Goal: Task Accomplishment & Management: Manage account settings

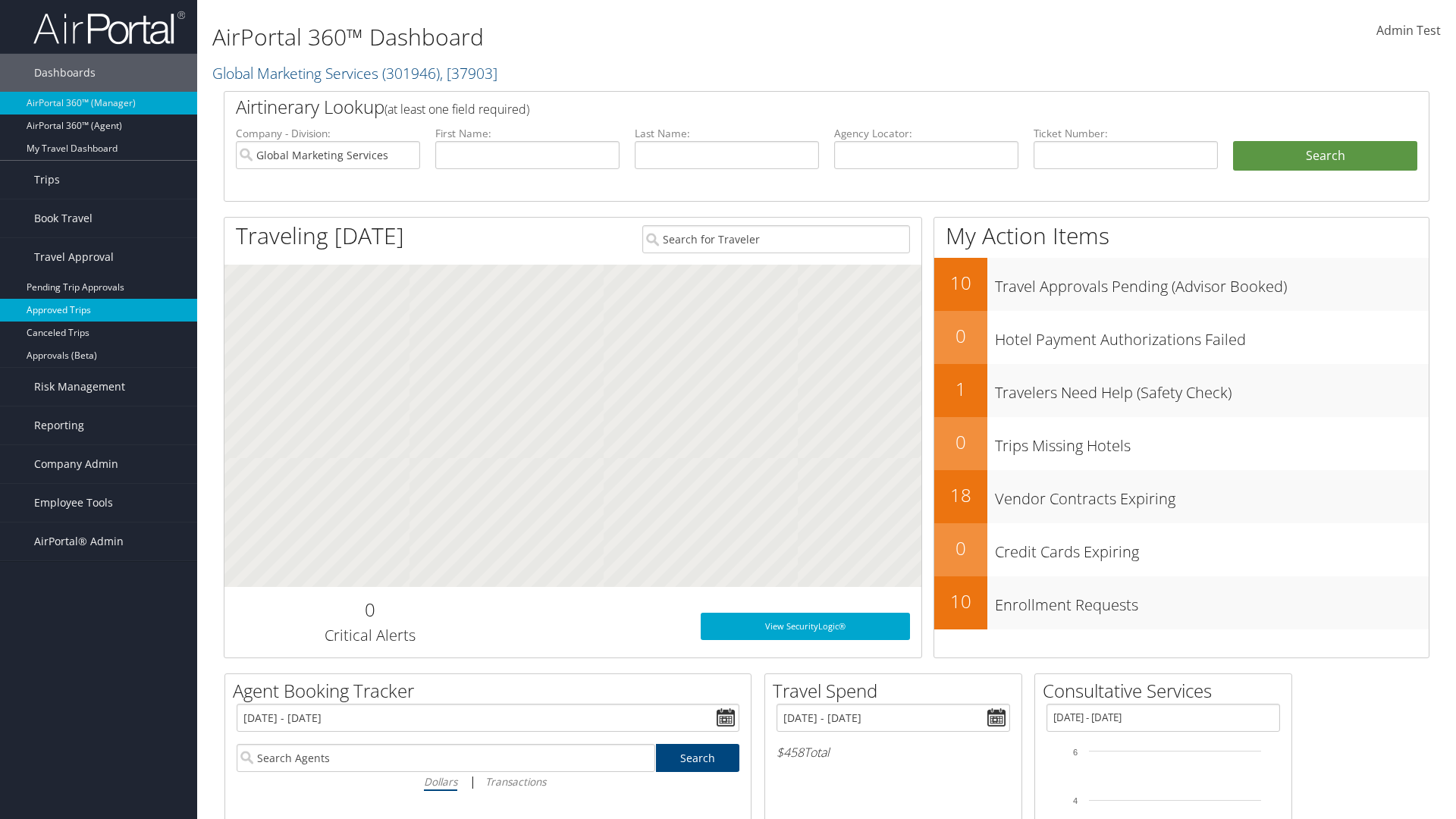
click at [99, 310] on link "Approved Trips" at bounding box center [99, 310] width 197 height 22
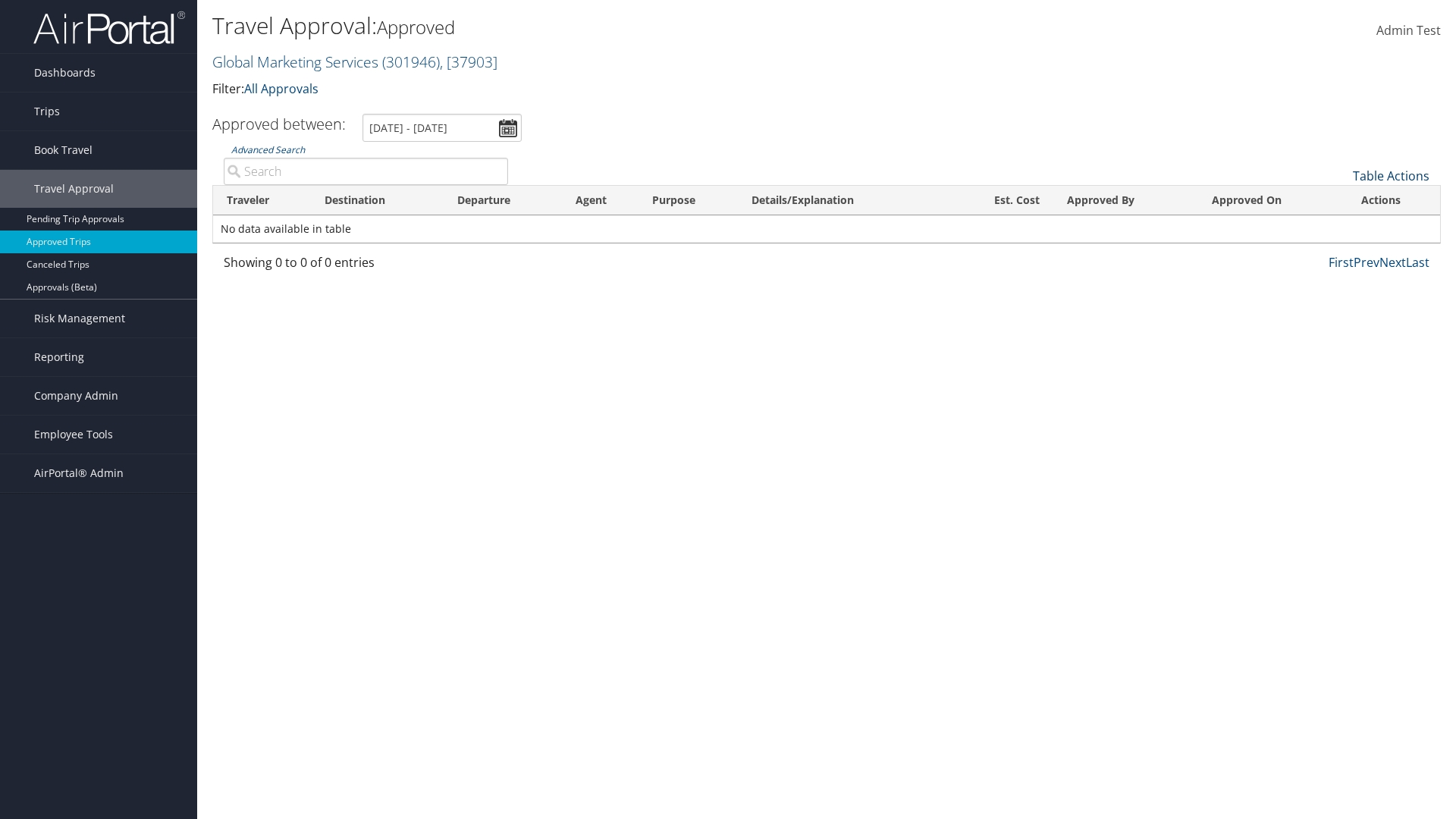
click at [1391, 176] on link "Table Actions" at bounding box center [1391, 175] width 76 height 16
click at [1340, 199] on link "Download Report" at bounding box center [1340, 199] width 199 height 26
click at [1391, 176] on link "Table Actions" at bounding box center [1391, 175] width 76 height 16
click at [1340, 225] on link "Column Visibility" at bounding box center [1340, 225] width 199 height 26
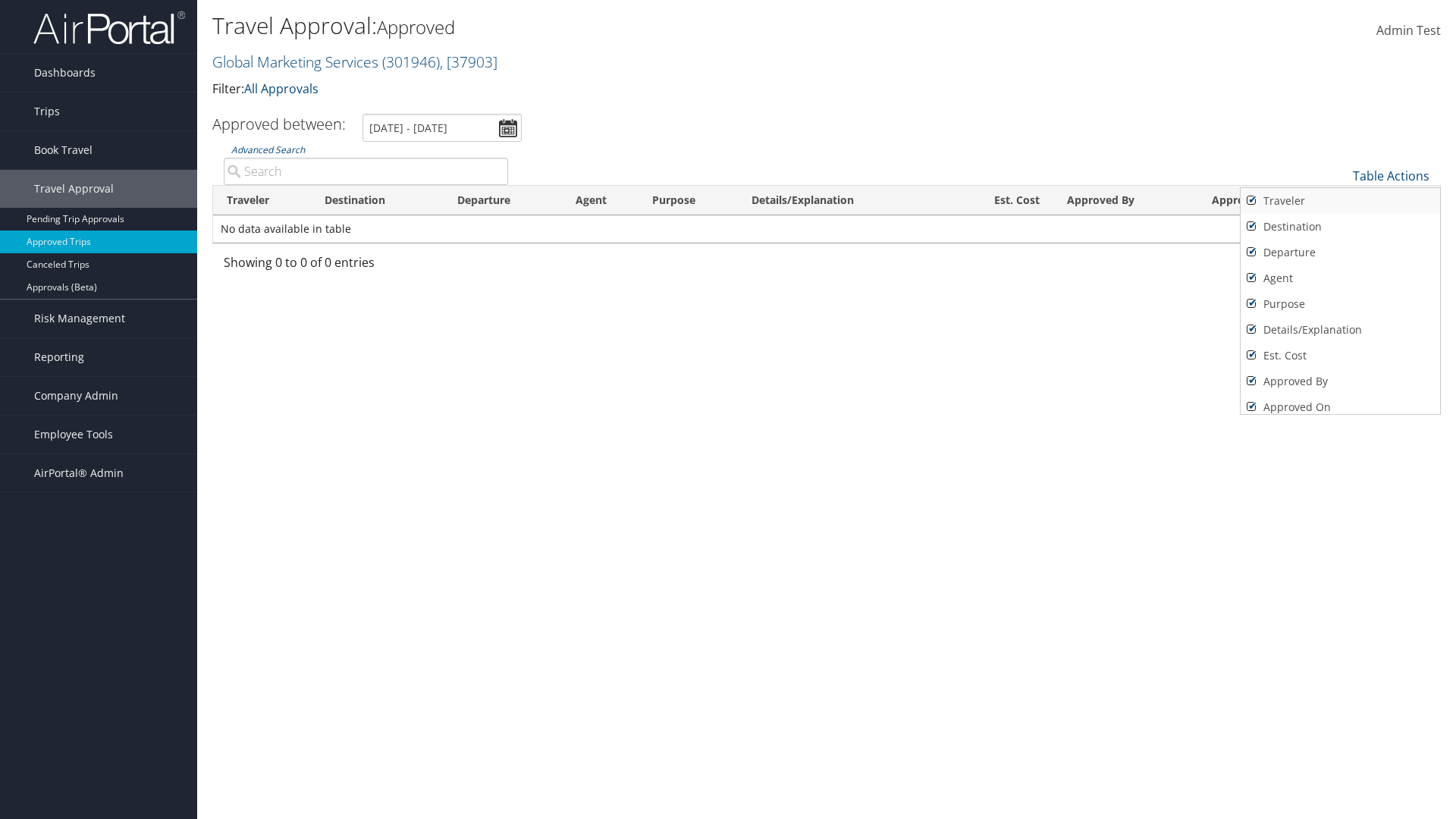
click at [1340, 201] on link "Traveler" at bounding box center [1340, 201] width 199 height 26
click at [1340, 227] on link "Destination" at bounding box center [1340, 227] width 199 height 26
click at [1340, 252] on link "Departure" at bounding box center [1340, 252] width 199 height 26
click at [1340, 278] on link "Agent" at bounding box center [1340, 278] width 199 height 26
click at [1340, 304] on link "Purpose" at bounding box center [1340, 304] width 199 height 26
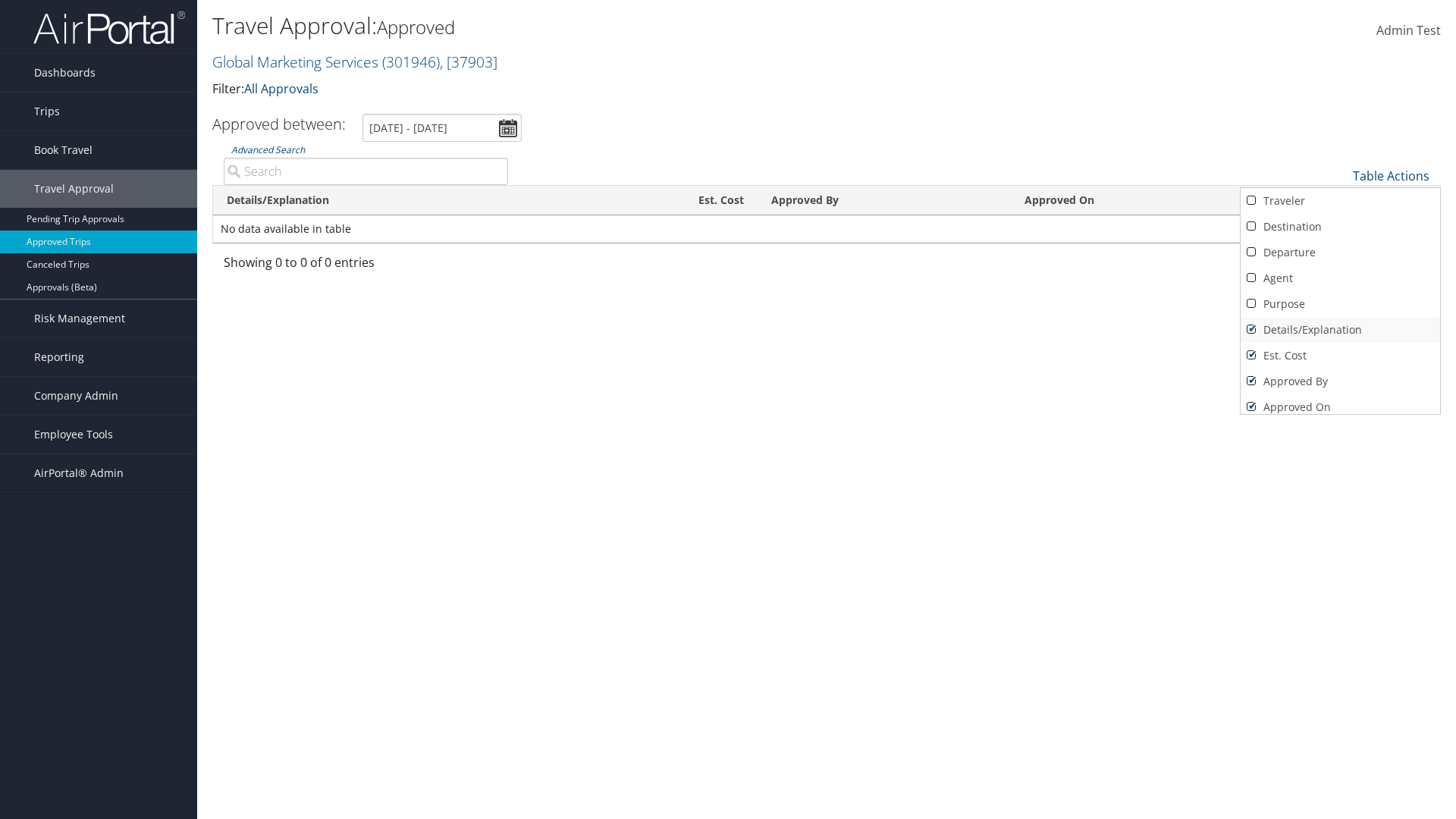
click at [1340, 330] on link "Details/Explanation" at bounding box center [1340, 330] width 199 height 26
click at [1340, 355] on link "Est. Cost" at bounding box center [1340, 355] width 199 height 26
click at [1340, 381] on link "Approved By" at bounding box center [1340, 381] width 199 height 26
click at [1340, 401] on link "Approved On" at bounding box center [1340, 407] width 199 height 26
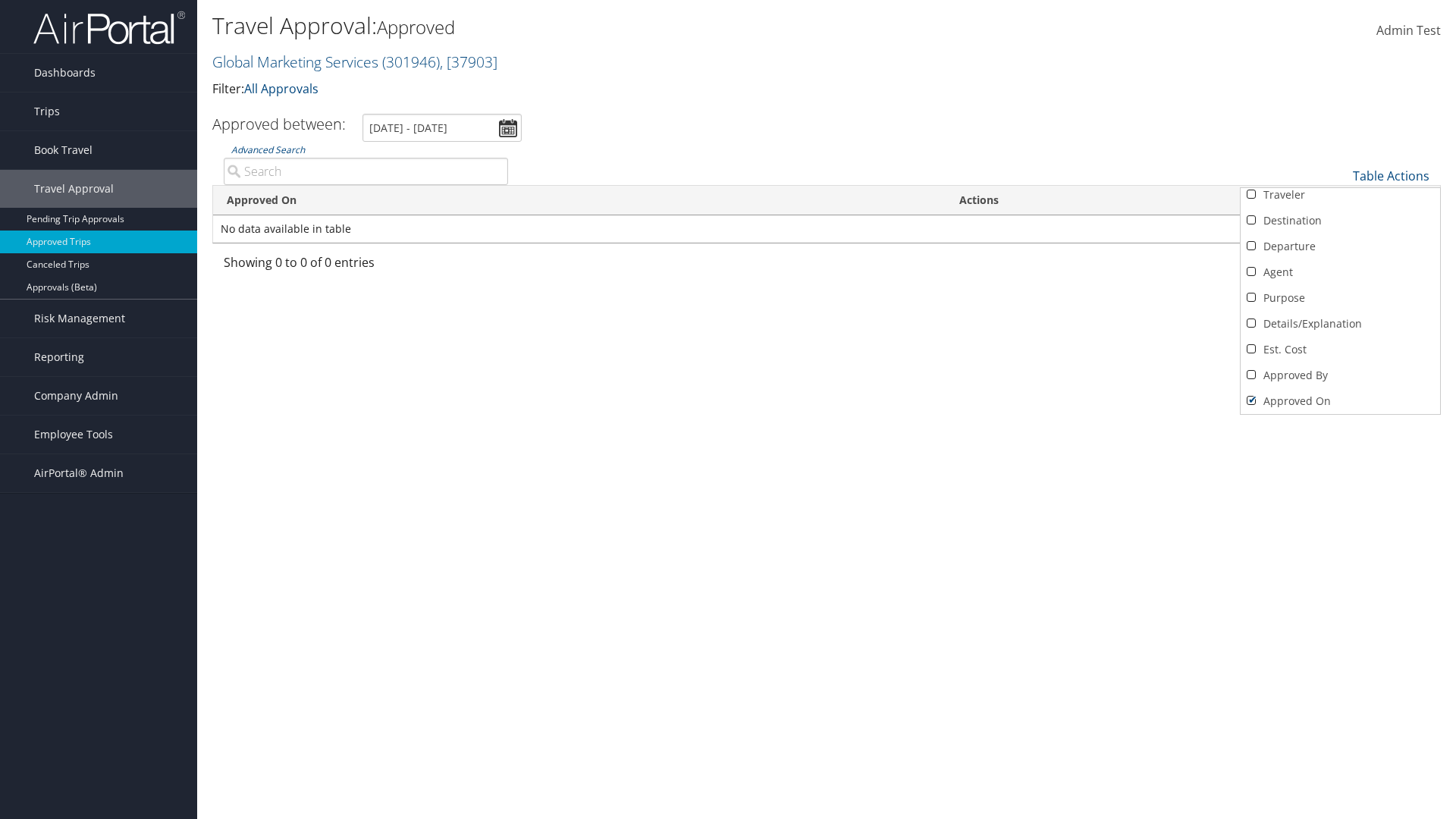
click at [728, 410] on div at bounding box center [728, 410] width 1456 height 819
click at [1391, 167] on link "Table Actions" at bounding box center [1391, 175] width 76 height 16
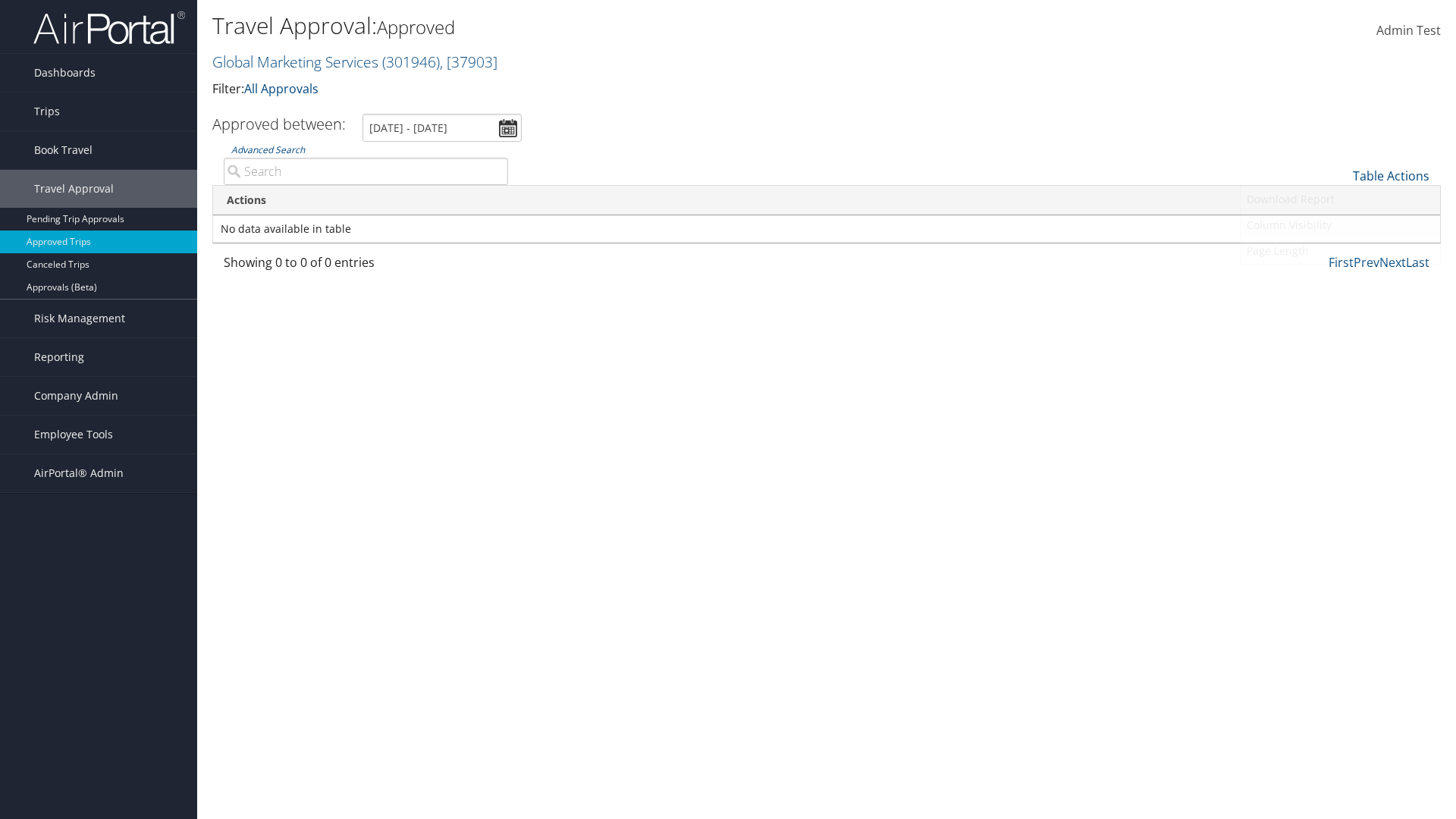
click at [1340, 212] on link "Column Visibility" at bounding box center [1340, 225] width 199 height 26
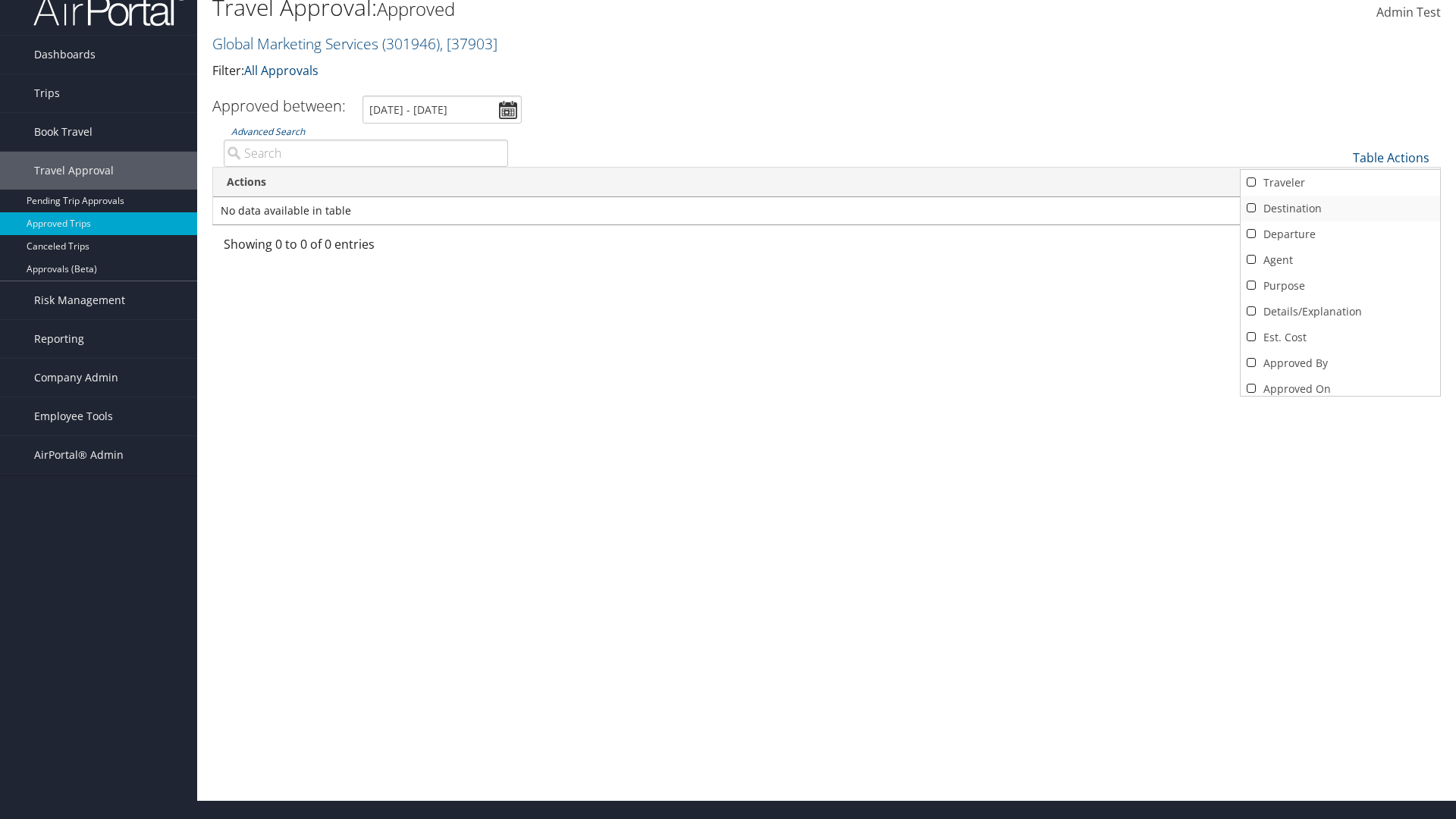
click at [1340, 183] on link "Traveler" at bounding box center [1340, 183] width 199 height 26
click at [1340, 209] on link "Destination" at bounding box center [1340, 209] width 199 height 26
click at [1340, 234] on link "Departure" at bounding box center [1340, 234] width 199 height 26
click at [1340, 260] on link "Agent" at bounding box center [1340, 260] width 199 height 26
click at [1340, 286] on link "Purpose" at bounding box center [1340, 286] width 199 height 26
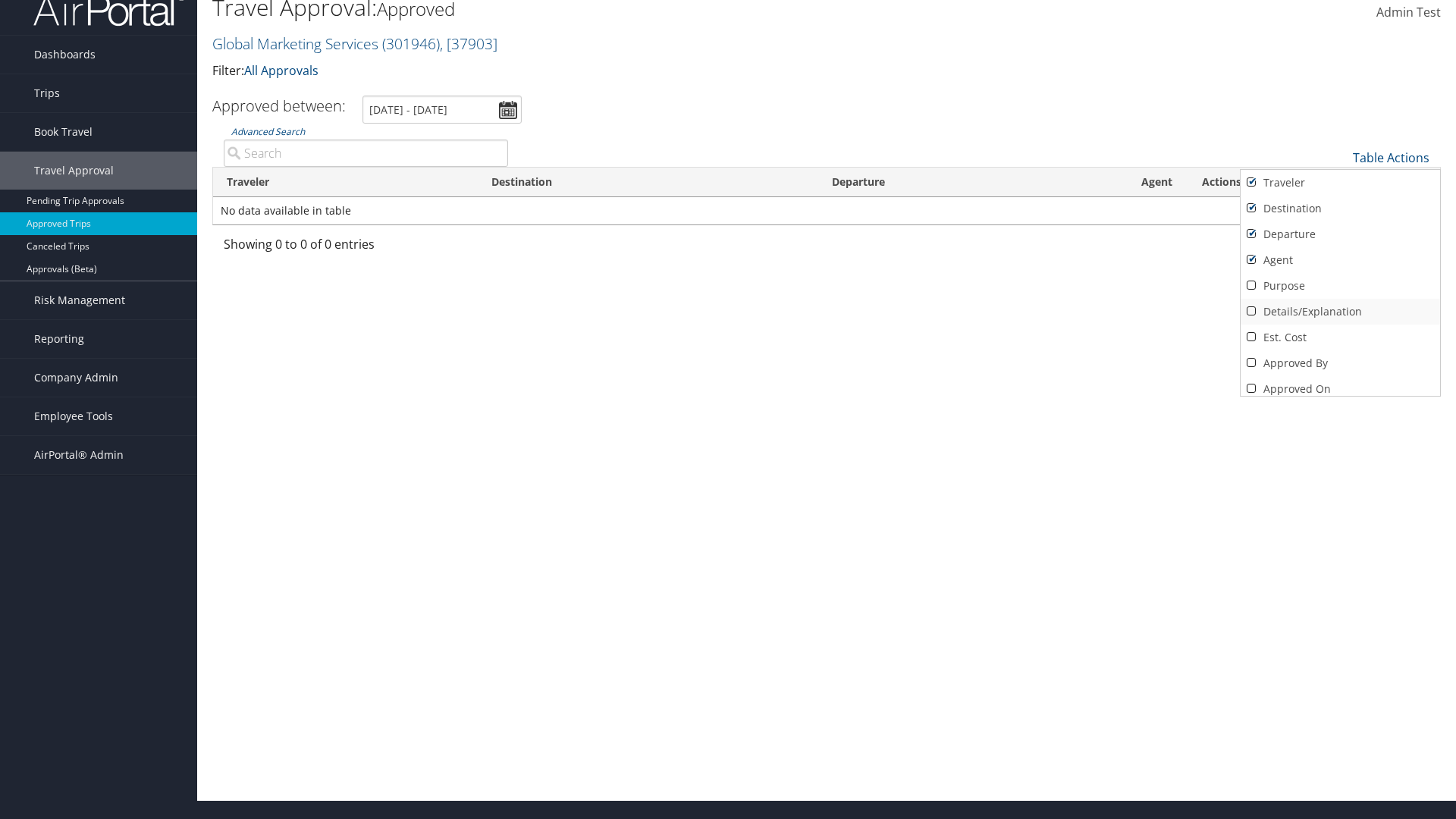
click at [1340, 312] on link "Details/Explanation" at bounding box center [1340, 312] width 199 height 26
click at [1340, 337] on link "Est. Cost" at bounding box center [1340, 337] width 199 height 26
click at [1340, 363] on link "Approved By" at bounding box center [1340, 363] width 199 height 26
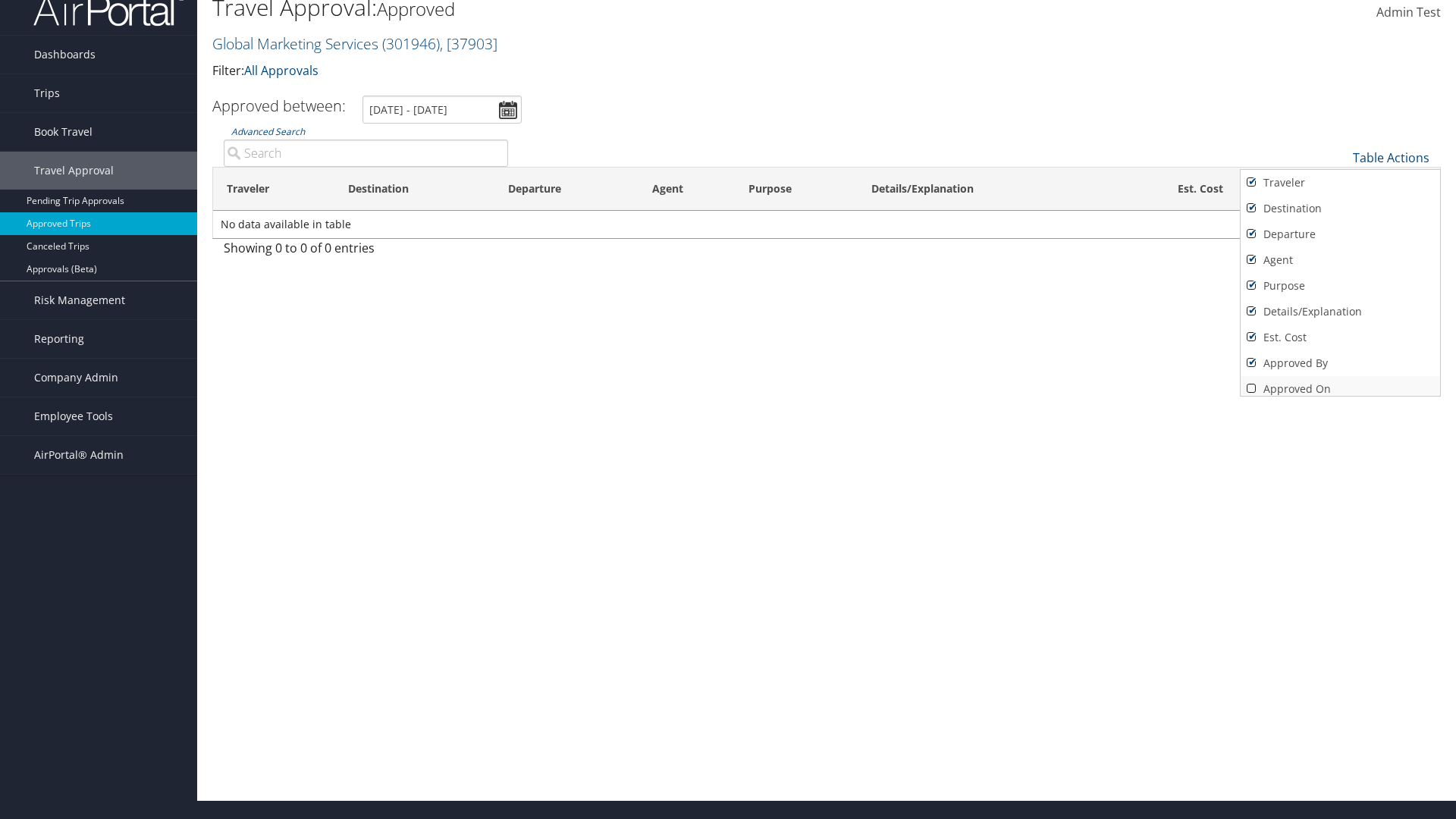
click at [1340, 383] on link "Approved On" at bounding box center [1340, 389] width 199 height 26
click at [728, 410] on div at bounding box center [728, 410] width 1456 height 819
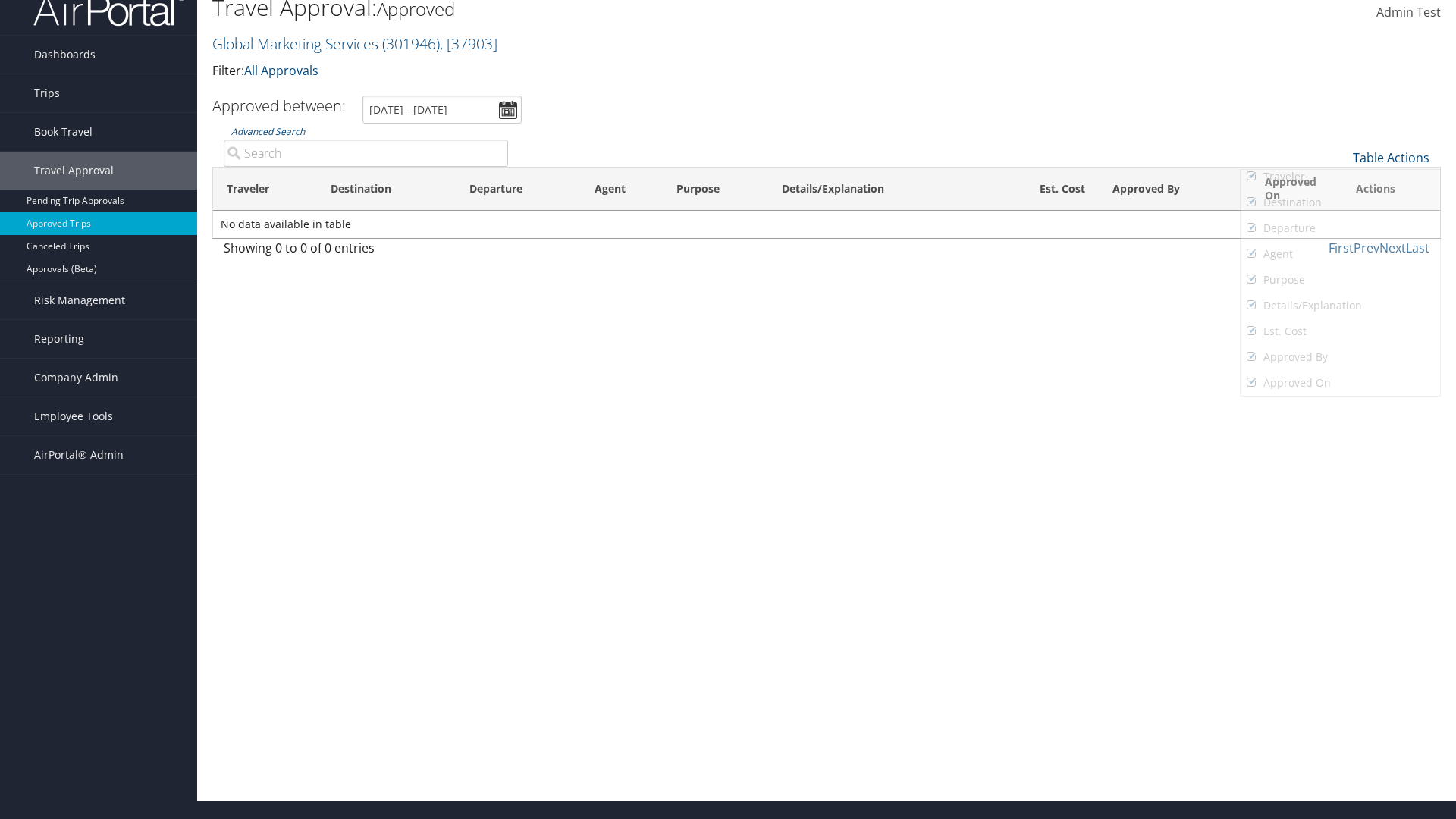
scroll to position [0, 0]
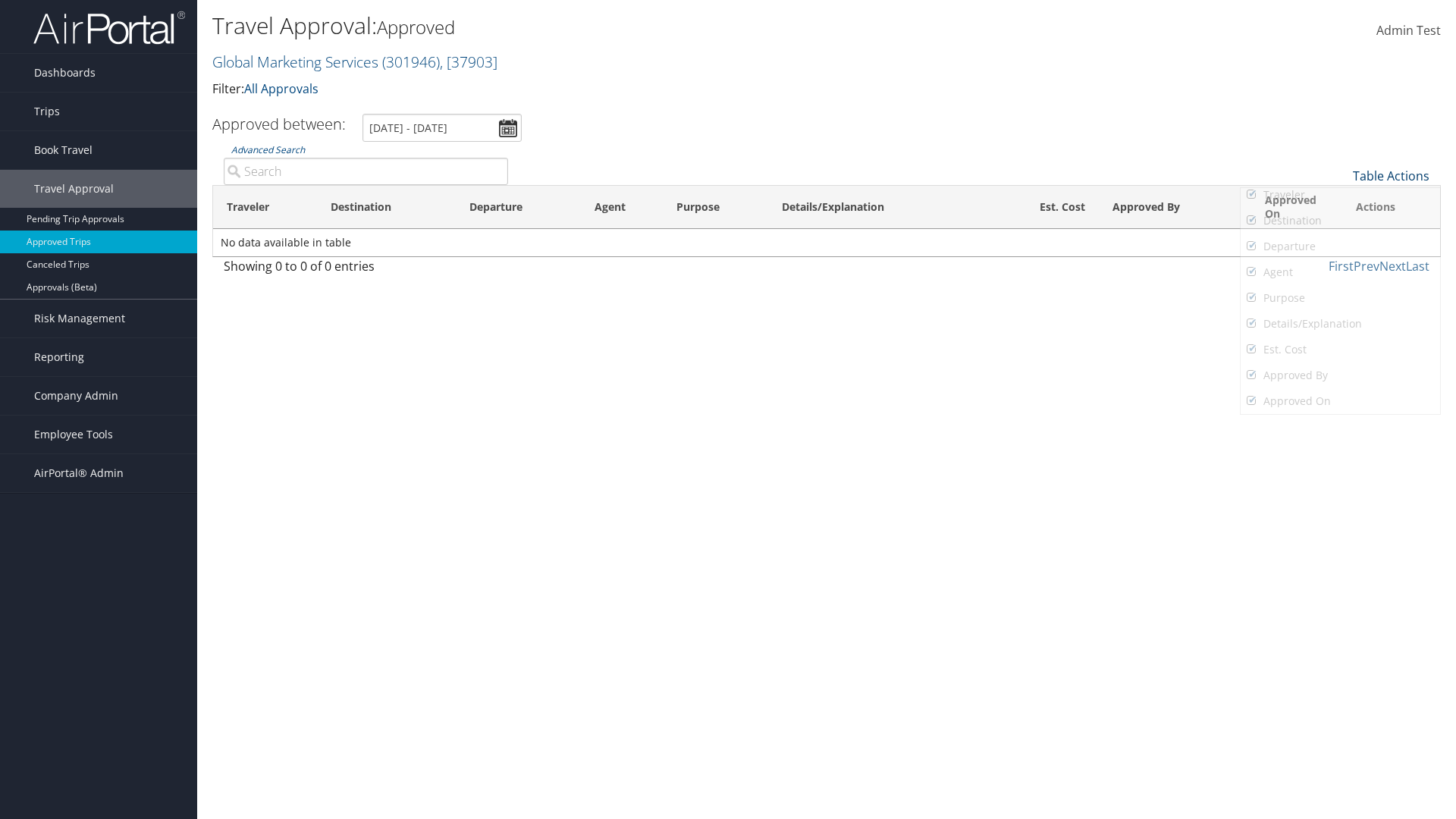
click at [1391, 167] on link "Table Actions" at bounding box center [1391, 175] width 76 height 16
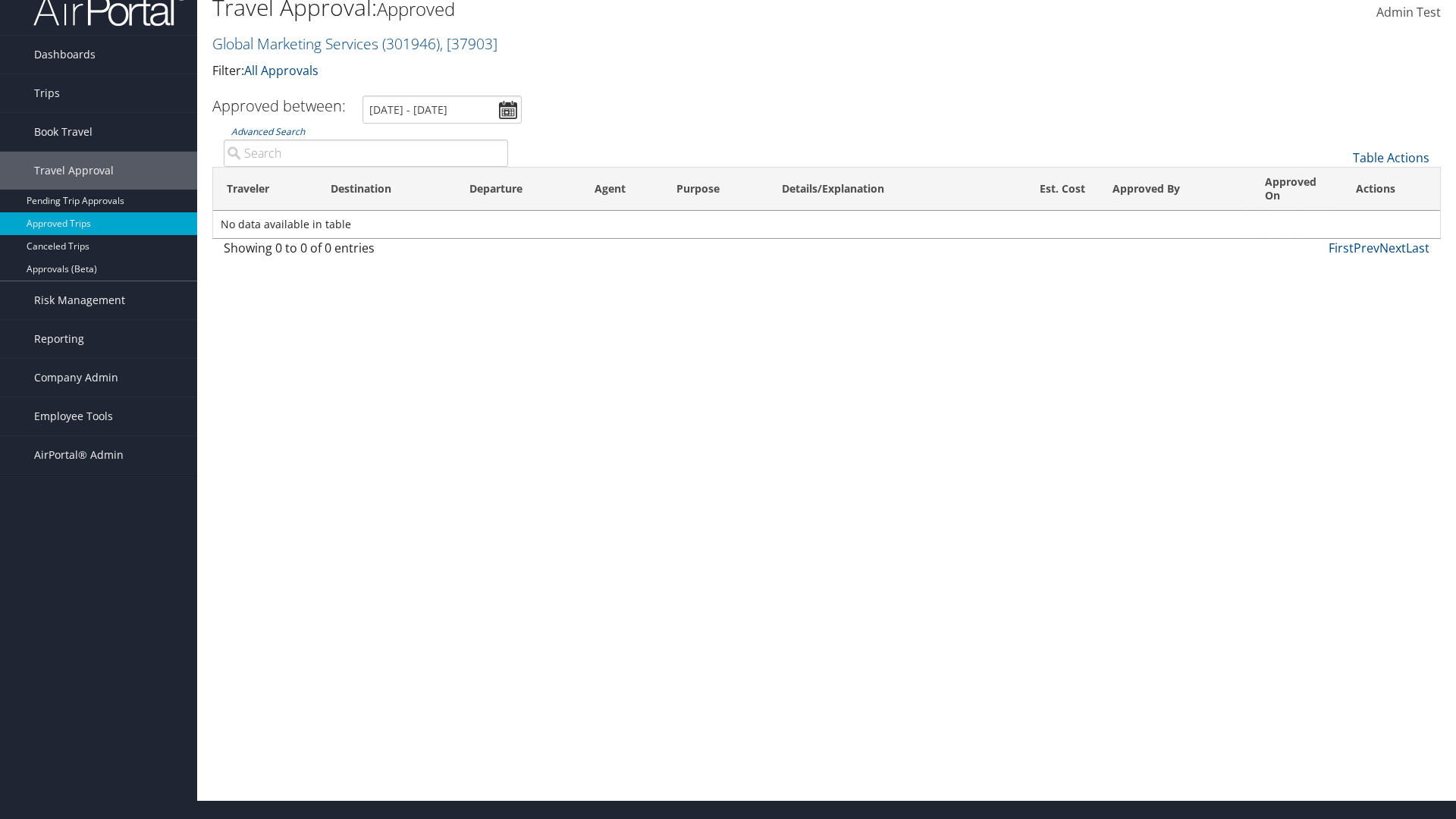
click at [1340, 233] on link "Page Length" at bounding box center [1340, 233] width 199 height 26
click at [1340, 209] on link "25" at bounding box center [1340, 209] width 199 height 26
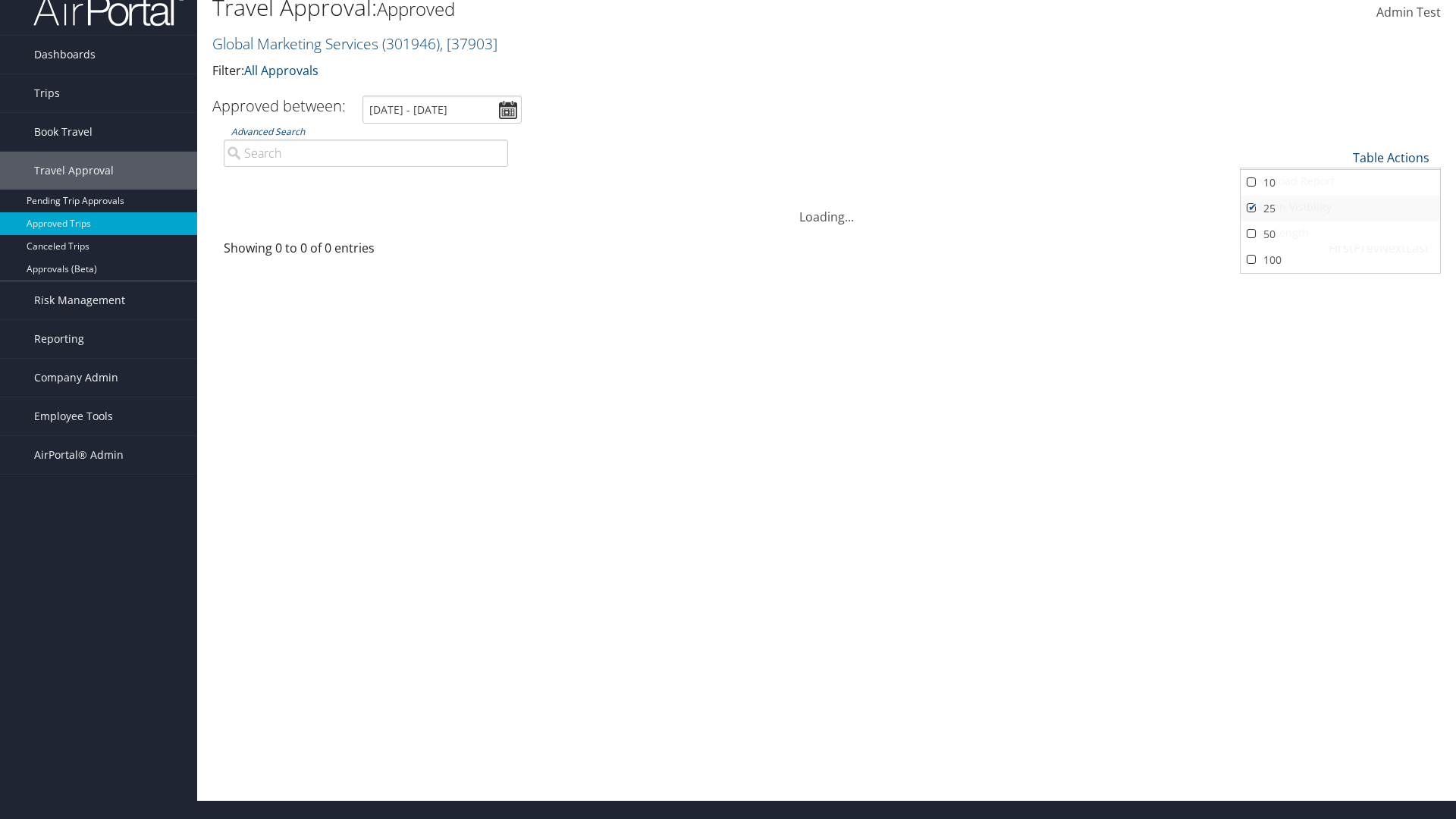
scroll to position [0, 0]
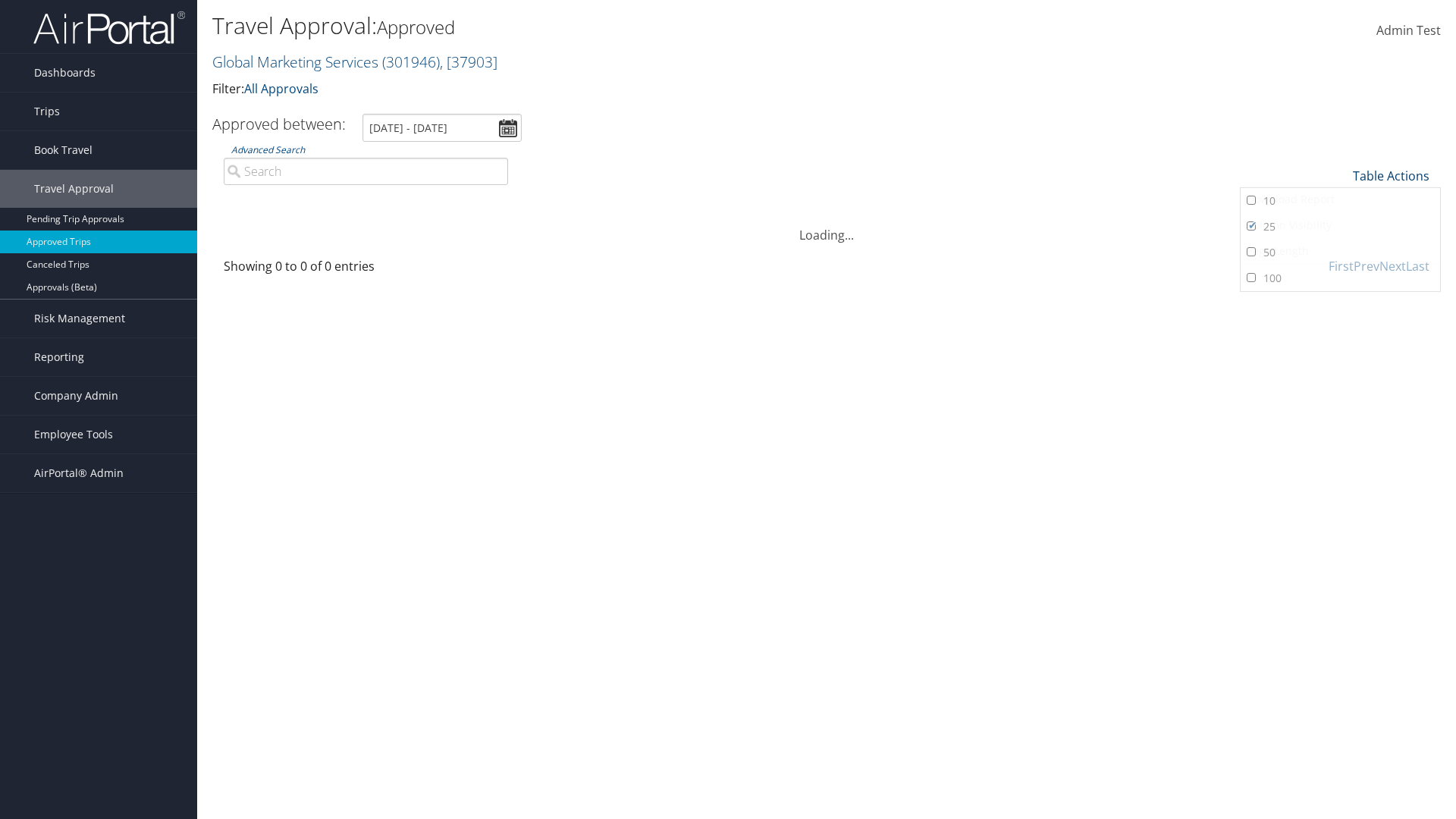
click at [1391, 167] on link "Table Actions" at bounding box center [1391, 175] width 76 height 16
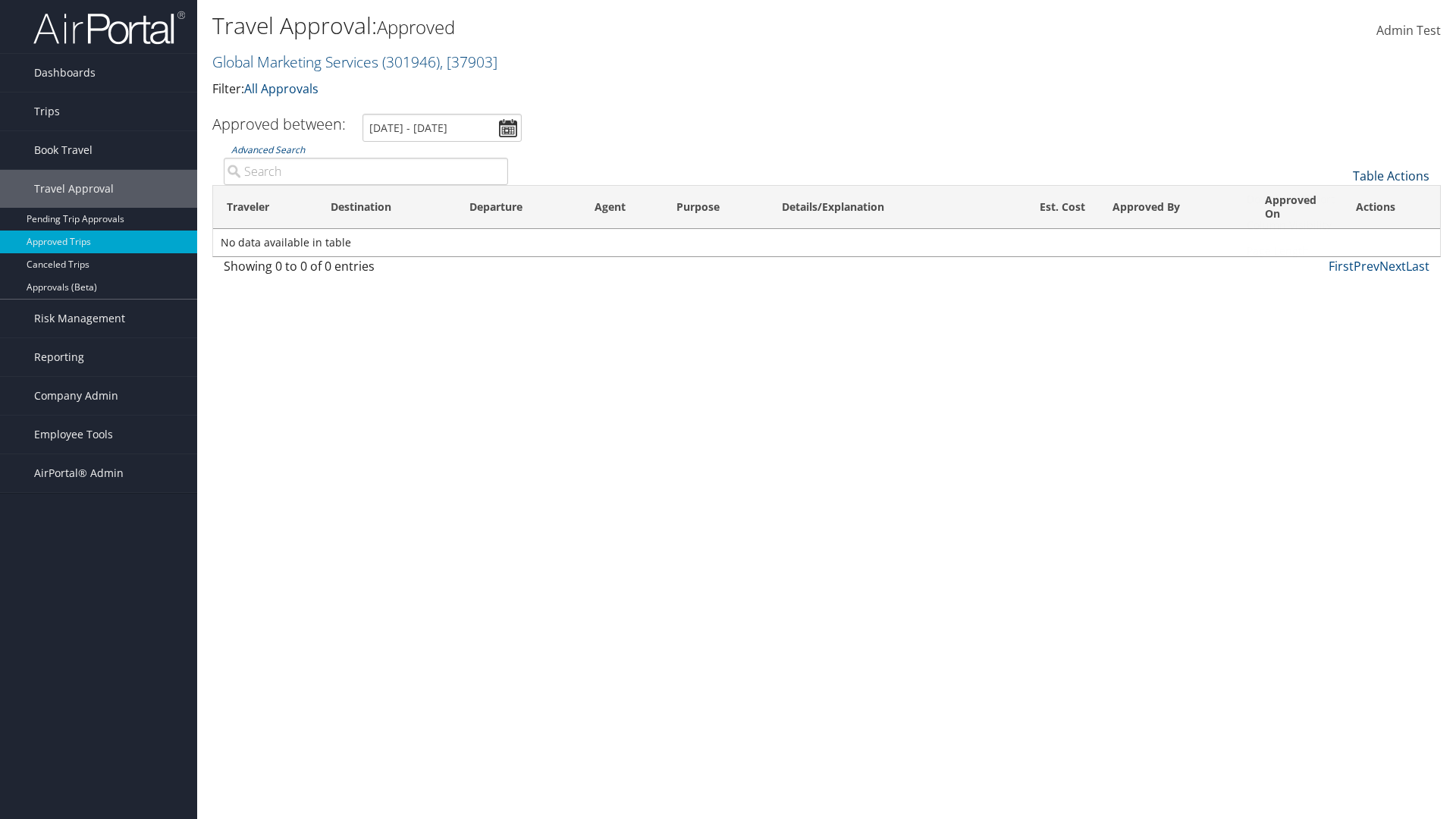
scroll to position [18, 0]
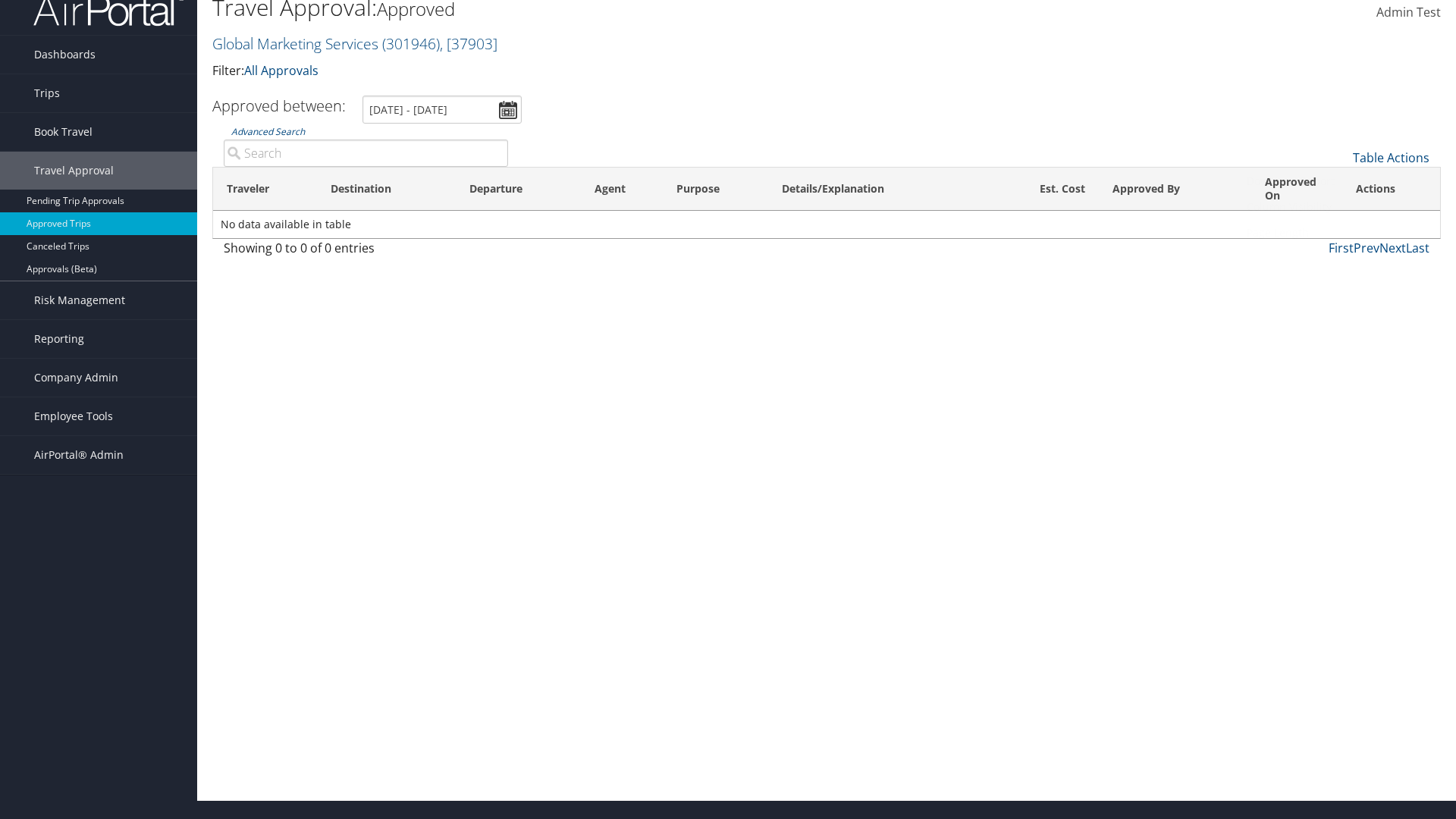
click at [1340, 233] on link "Page Length" at bounding box center [1340, 233] width 199 height 26
